Goal: Information Seeking & Learning: Check status

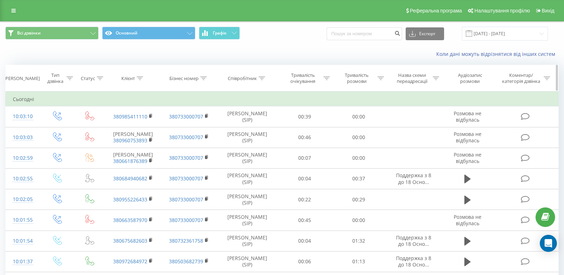
click at [263, 79] on icon at bounding box center [262, 79] width 6 height 4
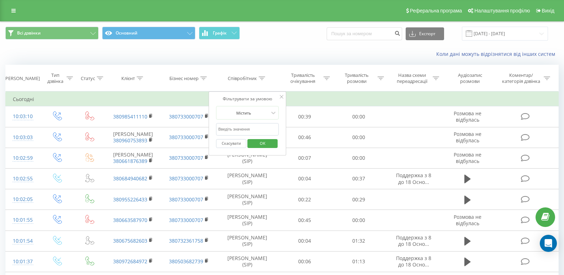
click at [231, 128] on input "text" at bounding box center [247, 129] width 63 height 12
type input "[PERSON_NAME]"
click at [255, 146] on span "OK" at bounding box center [263, 143] width 20 height 11
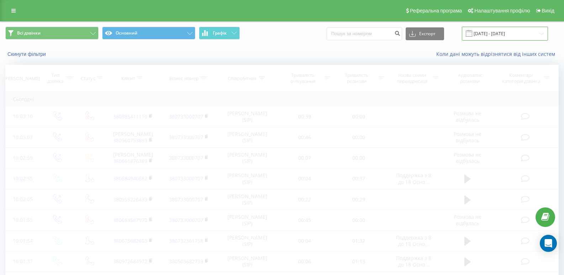
click at [489, 33] on input "[DATE] - [DATE]" at bounding box center [505, 34] width 86 height 14
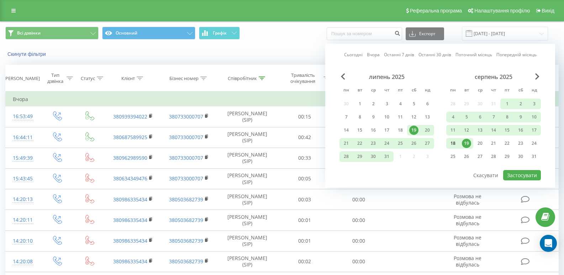
click at [454, 142] on div "18" at bounding box center [453, 143] width 9 height 9
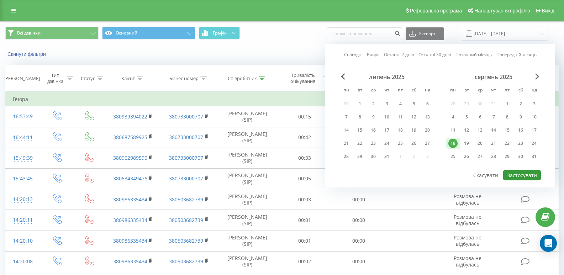
click at [522, 174] on button "Застосувати" at bounding box center [522, 175] width 38 height 10
type input "[DATE] - [DATE]"
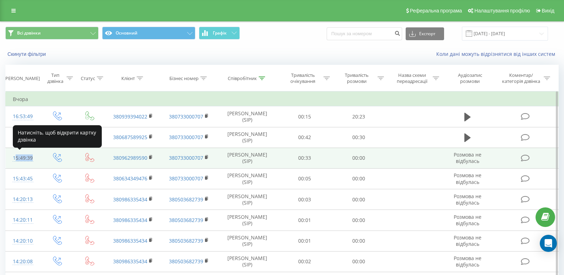
drag, startPoint x: 13, startPoint y: 159, endPoint x: 30, endPoint y: 161, distance: 17.2
click at [30, 161] on div "15:49:39" at bounding box center [23, 158] width 20 height 14
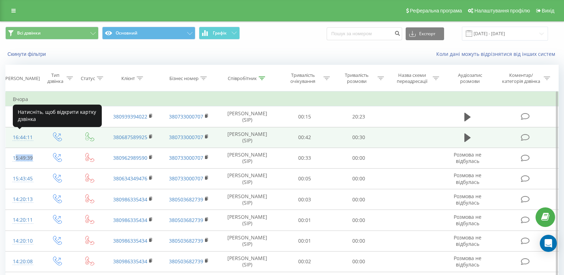
drag, startPoint x: 13, startPoint y: 137, endPoint x: 32, endPoint y: 137, distance: 19.2
click at [32, 137] on div "16:44:11" at bounding box center [23, 138] width 20 height 14
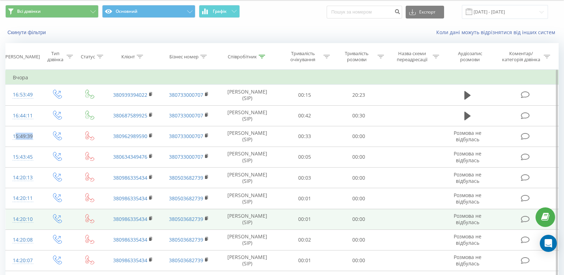
scroll to position [36, 0]
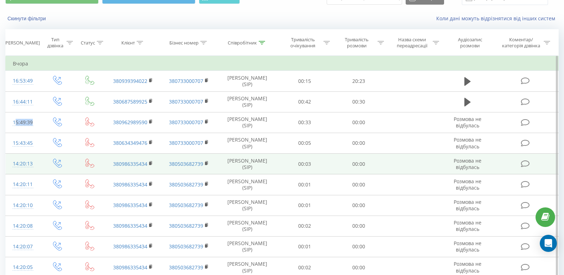
drag, startPoint x: 12, startPoint y: 164, endPoint x: 33, endPoint y: 164, distance: 21.0
click at [33, 164] on td "14:20:13" at bounding box center [23, 164] width 35 height 21
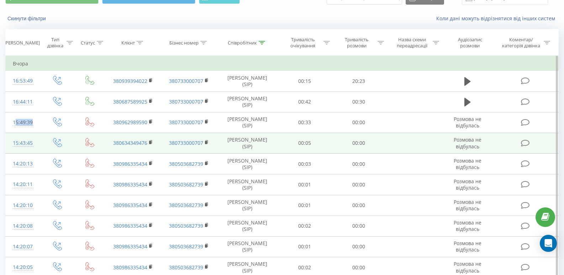
drag, startPoint x: 12, startPoint y: 144, endPoint x: 39, endPoint y: 145, distance: 27.1
click at [39, 144] on td "15:43:45" at bounding box center [23, 143] width 35 height 21
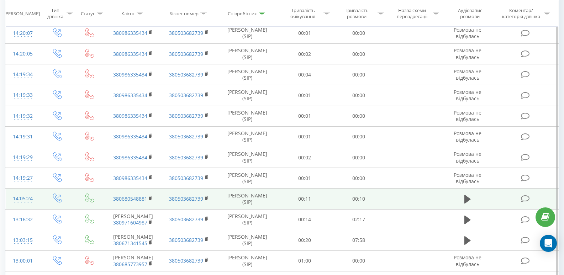
scroll to position [285, 0]
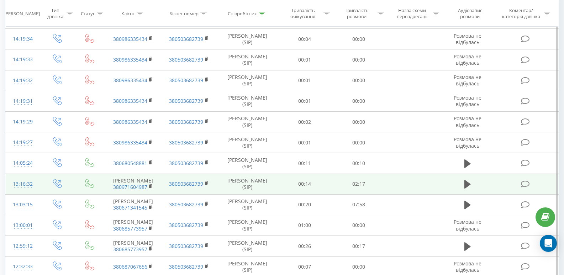
drag, startPoint x: 12, startPoint y: 188, endPoint x: 39, endPoint y: 189, distance: 26.7
click at [39, 189] on td "13:16:32" at bounding box center [23, 184] width 35 height 21
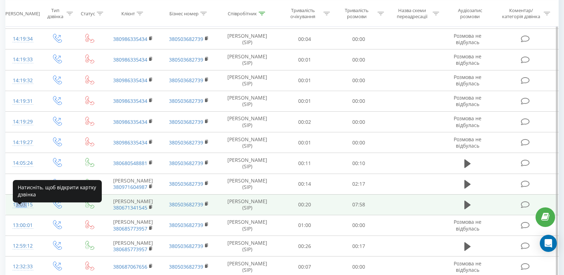
drag, startPoint x: 12, startPoint y: 212, endPoint x: 25, endPoint y: 214, distance: 12.9
click at [25, 214] on td "13:03:15" at bounding box center [23, 204] width 35 height 21
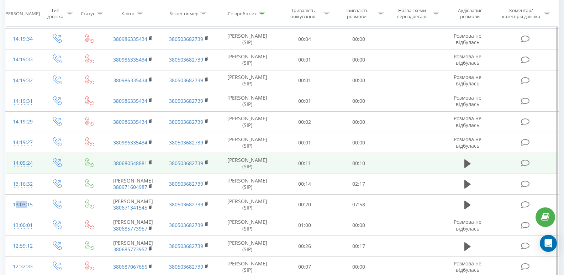
drag, startPoint x: 12, startPoint y: 164, endPoint x: 35, endPoint y: 164, distance: 22.4
click at [35, 164] on td "14:05:24" at bounding box center [23, 163] width 35 height 21
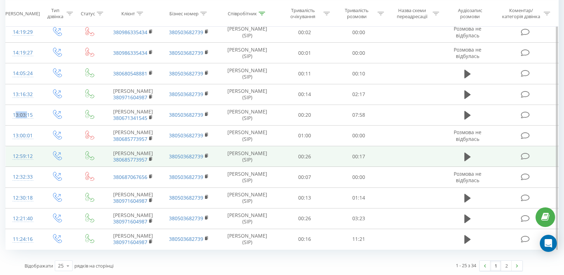
scroll to position [392, 0]
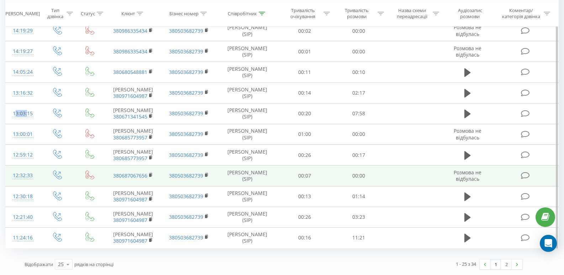
drag, startPoint x: 12, startPoint y: 183, endPoint x: 33, endPoint y: 183, distance: 21.0
click at [33, 183] on td "12:32:33" at bounding box center [23, 176] width 35 height 21
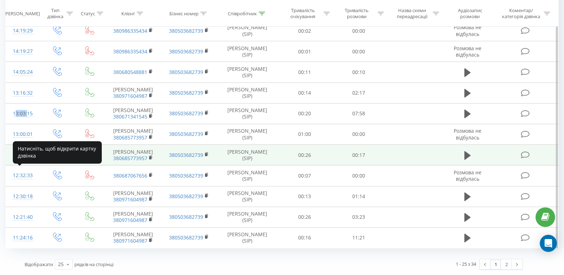
drag, startPoint x: 13, startPoint y: 159, endPoint x: 32, endPoint y: 158, distance: 18.9
click at [32, 158] on div "12:59:12" at bounding box center [23, 155] width 20 height 14
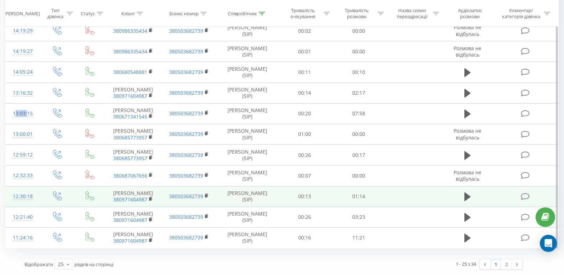
scroll to position [414, 0]
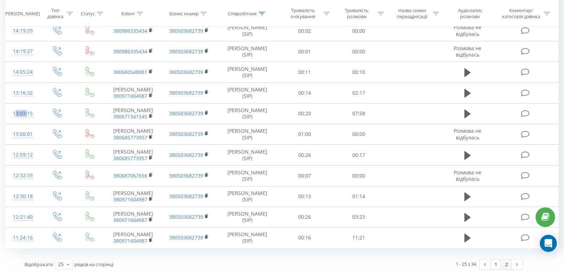
click at [508, 267] on link "2" at bounding box center [506, 264] width 11 height 10
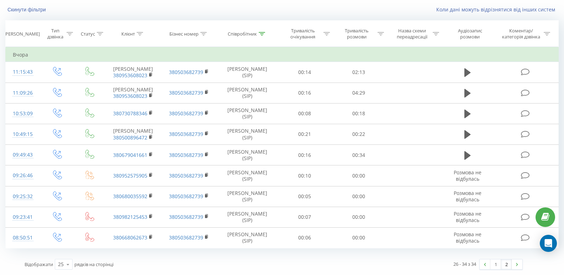
scroll to position [61, 0]
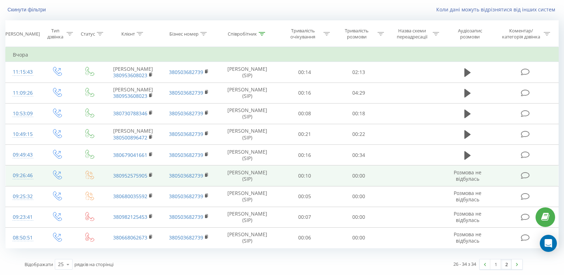
drag, startPoint x: 14, startPoint y: 176, endPoint x: 34, endPoint y: 176, distance: 19.9
click at [34, 176] on td "09:26:46" at bounding box center [23, 176] width 35 height 21
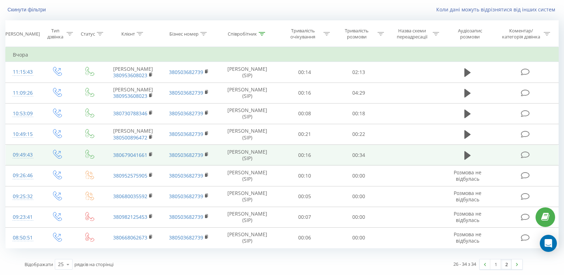
drag, startPoint x: 12, startPoint y: 156, endPoint x: 34, endPoint y: 155, distance: 21.4
click at [34, 155] on td "09:49:43" at bounding box center [23, 155] width 35 height 21
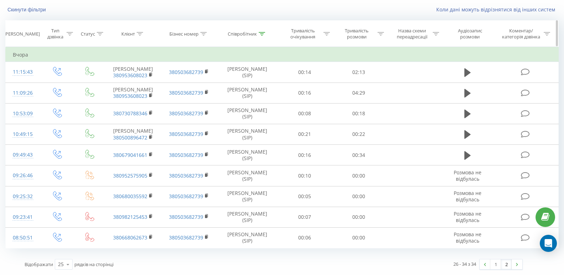
click at [262, 32] on icon at bounding box center [262, 34] width 6 height 4
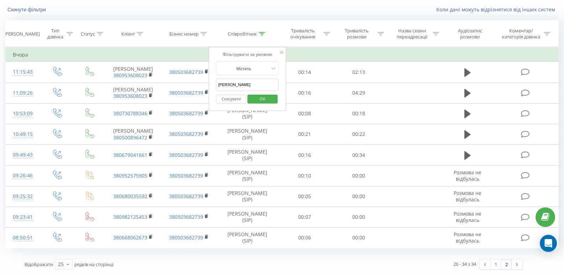
click at [251, 79] on input "[PERSON_NAME]" at bounding box center [247, 85] width 63 height 12
click at [258, 93] on span "OK" at bounding box center [263, 98] width 20 height 11
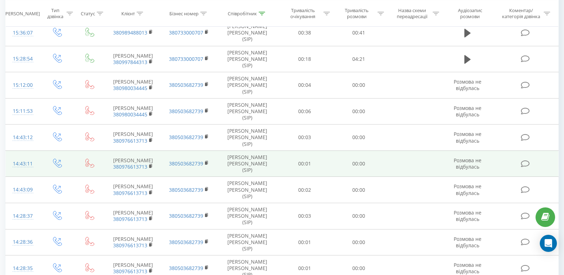
scroll to position [356, 0]
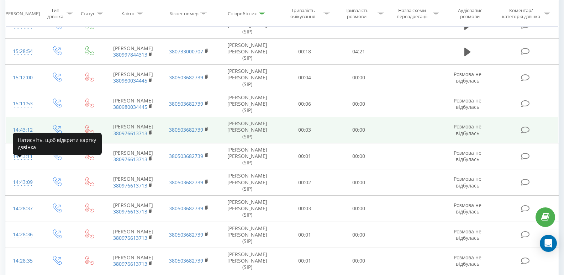
drag, startPoint x: 14, startPoint y: 168, endPoint x: 32, endPoint y: 168, distance: 18.5
click at [32, 137] on div "14:43:12" at bounding box center [23, 130] width 20 height 14
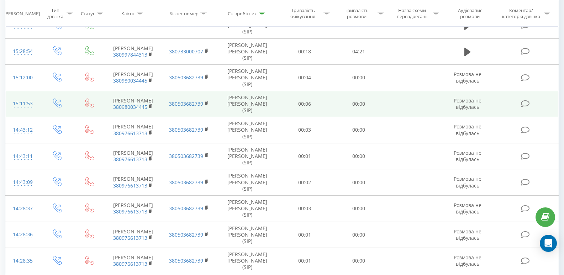
drag, startPoint x: 13, startPoint y: 133, endPoint x: 39, endPoint y: 133, distance: 26.0
click at [39, 117] on td "15:11:53" at bounding box center [23, 104] width 35 height 26
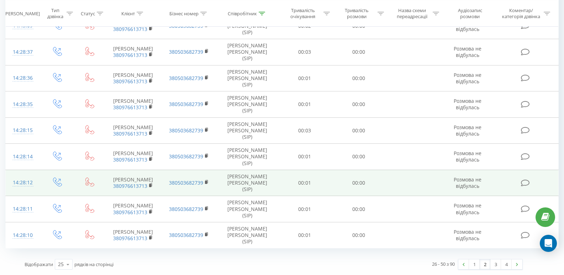
scroll to position [616, 0]
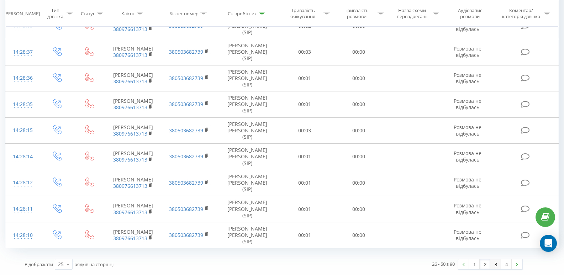
click at [495, 263] on link "3" at bounding box center [496, 264] width 11 height 10
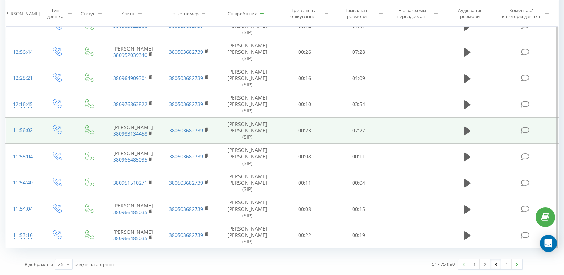
scroll to position [565, 0]
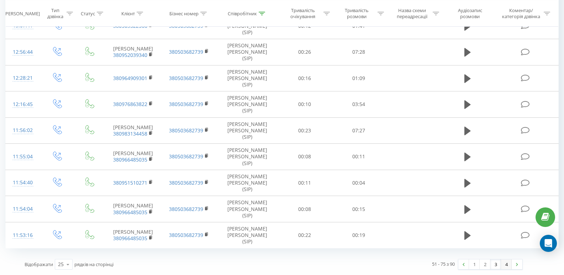
click at [507, 266] on link "4" at bounding box center [506, 264] width 11 height 10
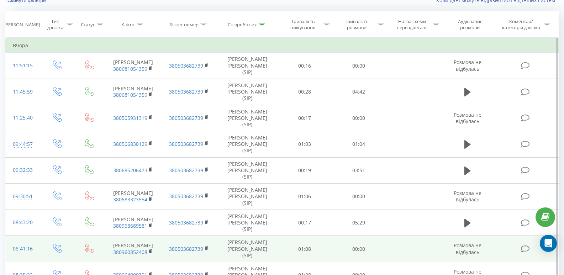
scroll to position [47, 0]
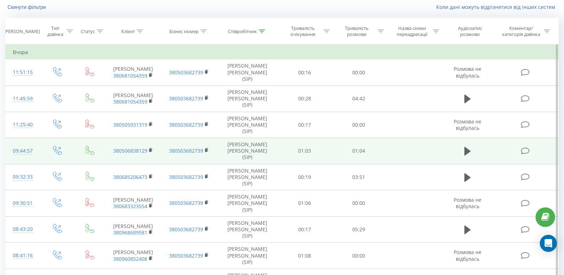
drag, startPoint x: 13, startPoint y: 152, endPoint x: 33, endPoint y: 153, distance: 20.7
click at [33, 153] on td "09:44:57" at bounding box center [23, 151] width 35 height 26
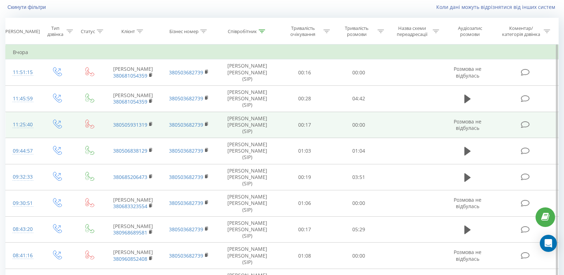
drag, startPoint x: 13, startPoint y: 125, endPoint x: 36, endPoint y: 126, distance: 22.5
click at [36, 126] on td "11:25:40" at bounding box center [23, 125] width 35 height 26
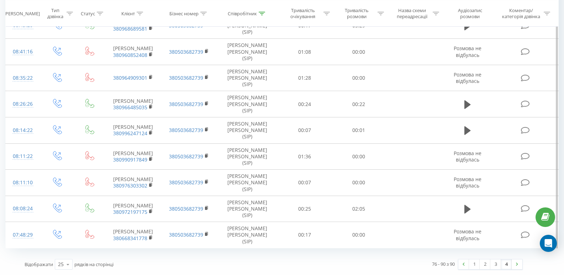
scroll to position [283, 0]
click at [473, 264] on link "1" at bounding box center [474, 264] width 11 height 10
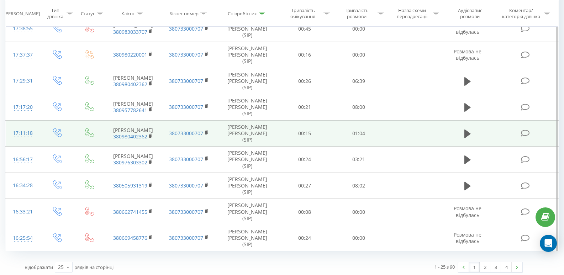
scroll to position [532, 0]
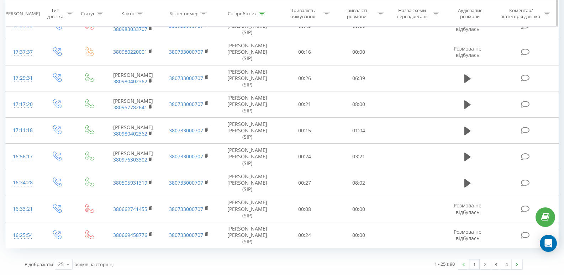
click at [262, 13] on icon at bounding box center [262, 13] width 6 height 4
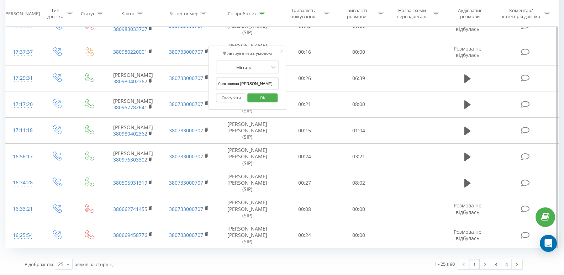
click at [248, 78] on input "болковенко [PERSON_NAME]" at bounding box center [247, 84] width 63 height 12
type input "[PERSON_NAME]"
click at [258, 92] on span "OK" at bounding box center [263, 97] width 20 height 11
